Goal: Go to known website: Go to known website

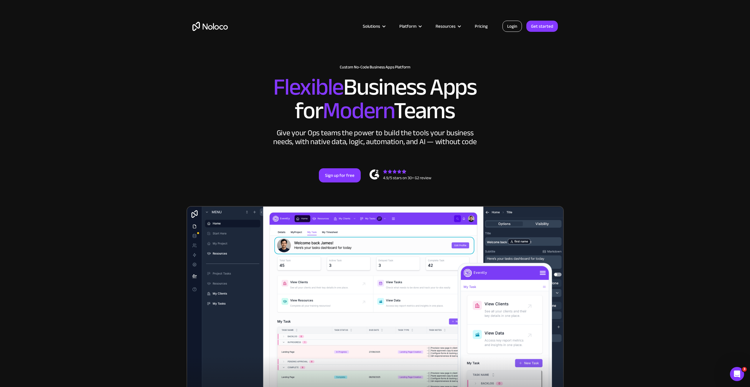
click at [512, 29] on link "Login" at bounding box center [511, 26] width 19 height 11
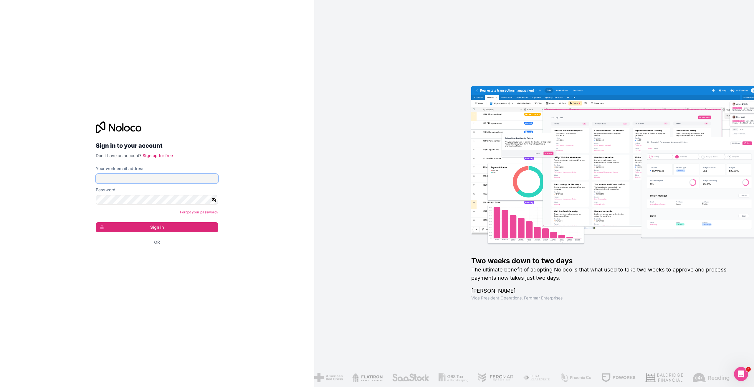
click at [179, 177] on input "Your work email address" at bounding box center [157, 178] width 123 height 9
click at [286, 252] on div "Sign in to your account Don't have an account? Sign up for free Your work email…" at bounding box center [157, 193] width 314 height 387
click at [156, 178] on input "Your work email address" at bounding box center [157, 178] width 123 height 9
type input "[EMAIL_ADDRESS][DOMAIN_NAME]"
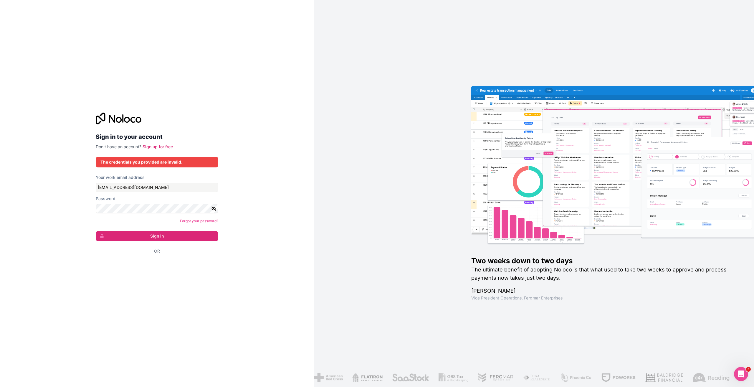
click at [273, 177] on div "Sign in to your account Don't have an account? Sign up for free The credentials…" at bounding box center [157, 193] width 314 height 387
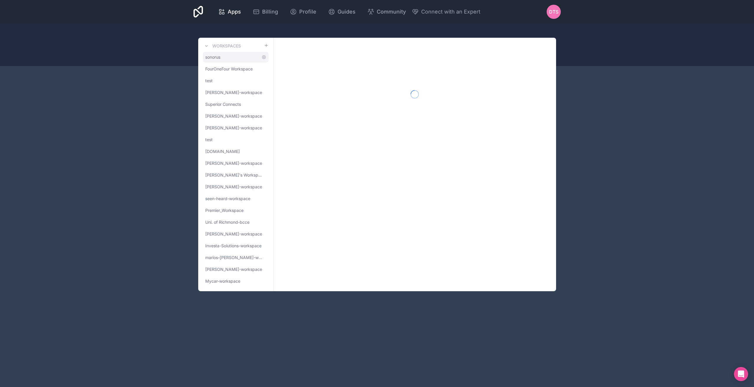
click at [220, 58] on span "sonorus" at bounding box center [212, 57] width 15 height 6
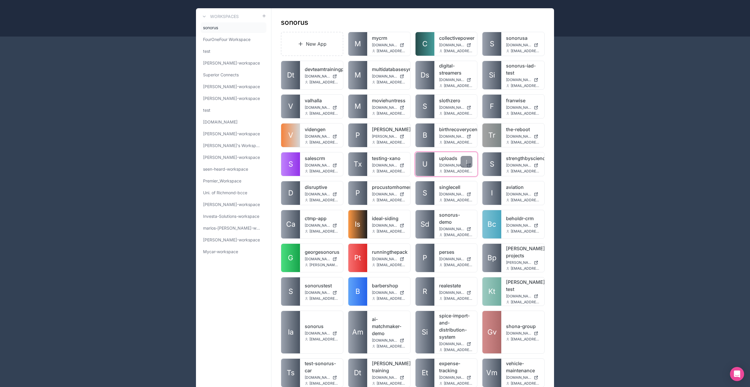
scroll to position [376, 0]
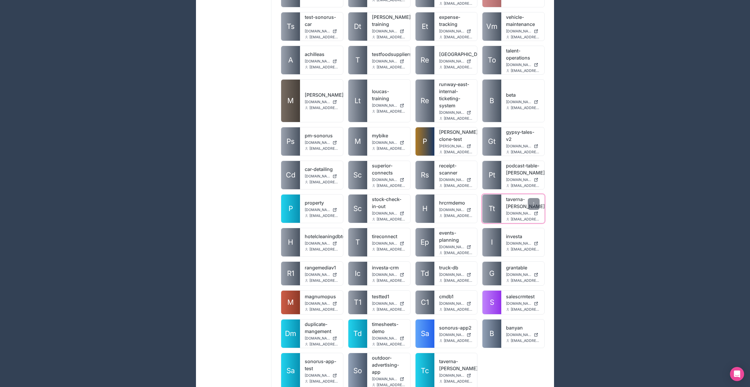
click at [517, 196] on link "taverna-[PERSON_NAME]" at bounding box center [523, 203] width 34 height 14
click at [449, 358] on link "taverna-[PERSON_NAME]" at bounding box center [456, 365] width 34 height 14
